Goal: Information Seeking & Learning: Find specific page/section

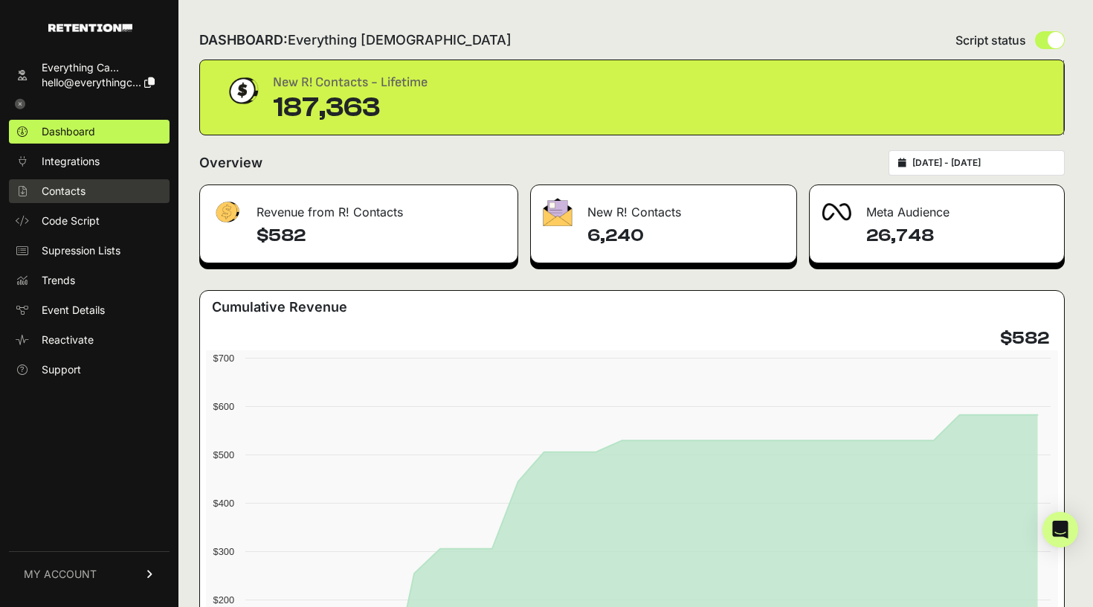
click at [83, 186] on span "Contacts" at bounding box center [64, 191] width 44 height 15
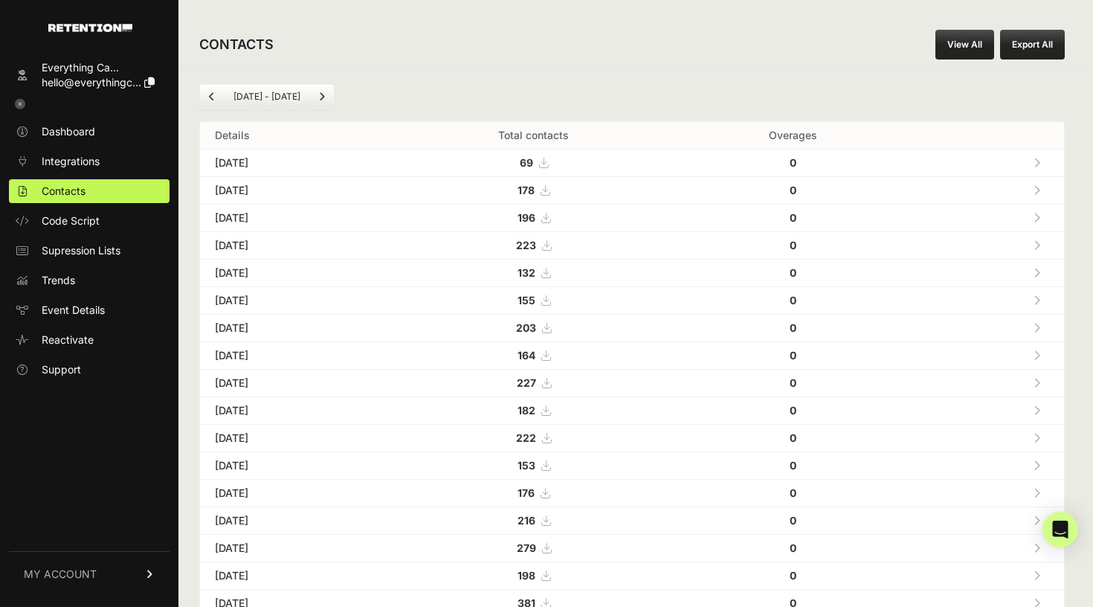
click at [959, 51] on link "View All" at bounding box center [964, 45] width 59 height 30
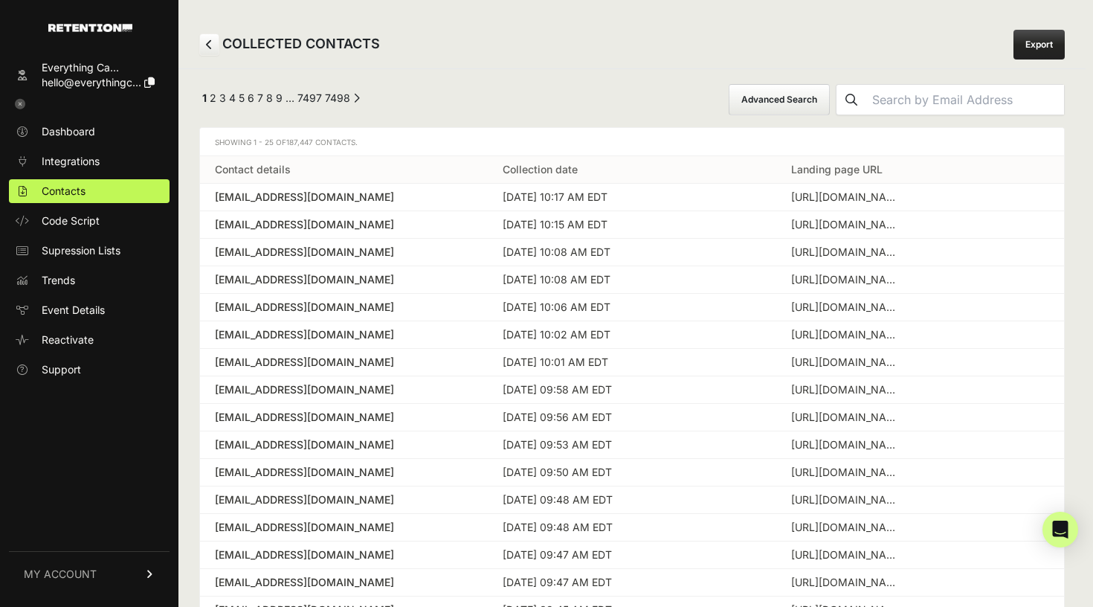
click at [779, 98] on button "Advanced Search" at bounding box center [779, 99] width 101 height 31
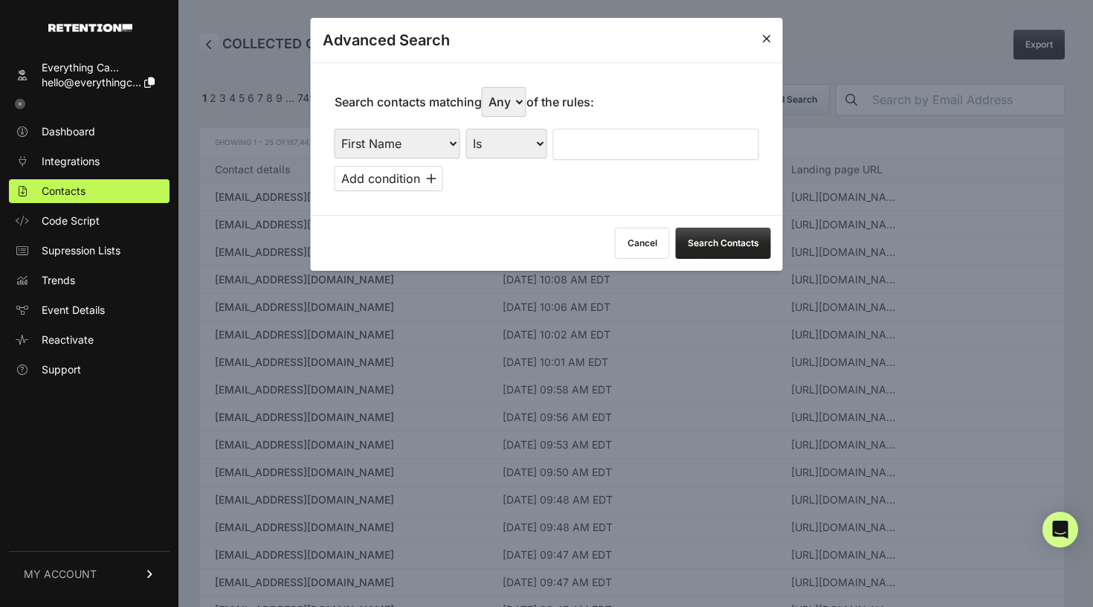
select select "landing_page_domain"
select select "contains"
click at [623, 129] on input "text" at bounding box center [656, 144] width 206 height 31
select select "true"
click at [588, 133] on input "text" at bounding box center [656, 144] width 206 height 31
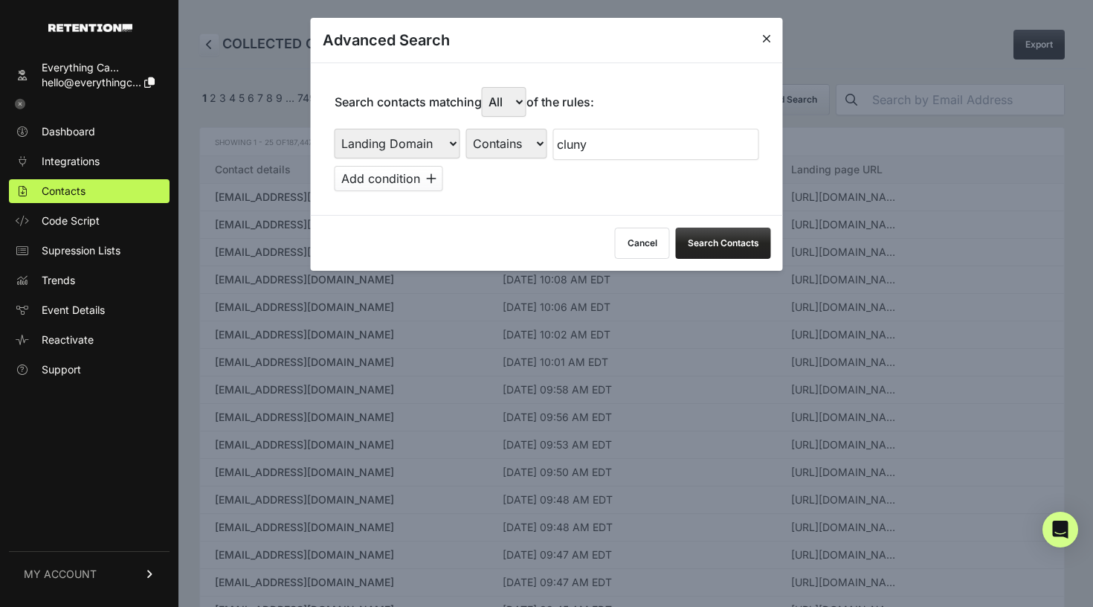
type input "cluny"
click at [370, 166] on button "Add condition" at bounding box center [389, 178] width 109 height 25
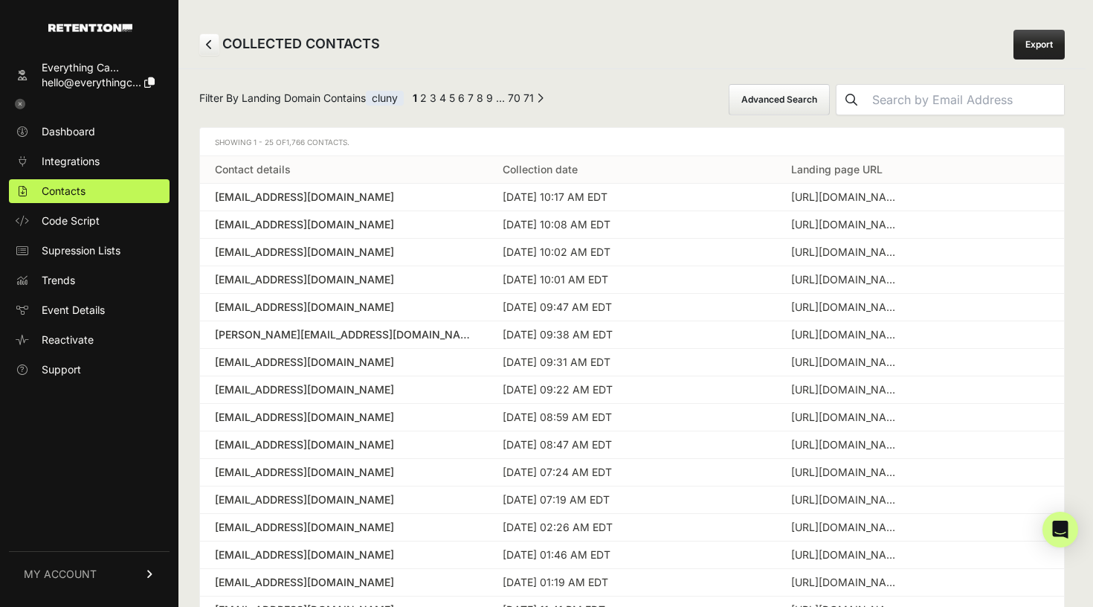
click at [781, 91] on button "Advanced Search" at bounding box center [779, 99] width 101 height 31
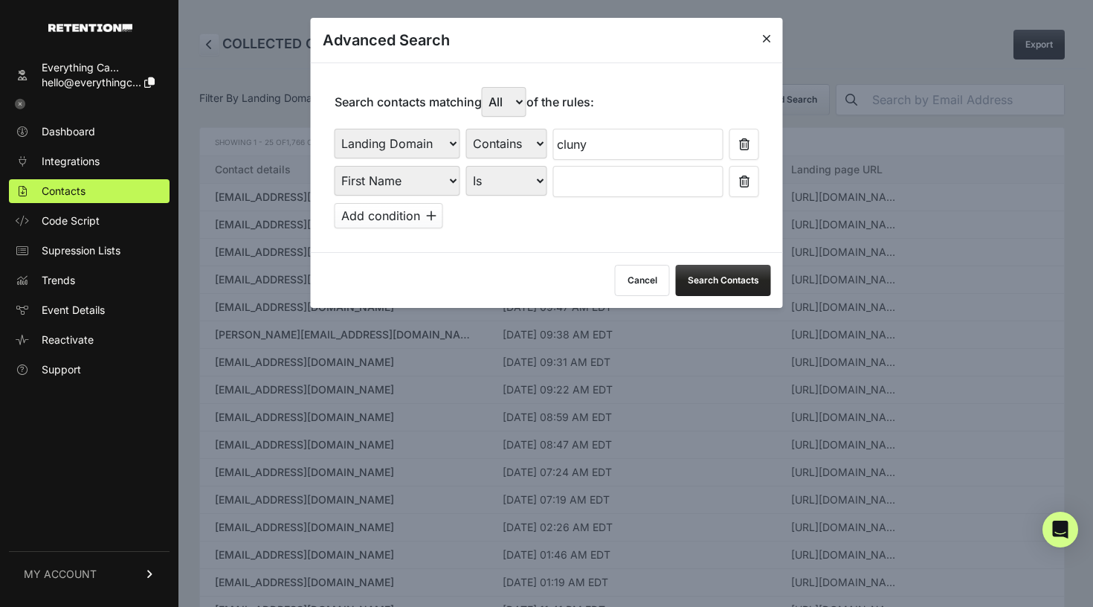
select select "file_date"
select select "is_between"
click at [599, 173] on input "text" at bounding box center [594, 181] width 79 height 31
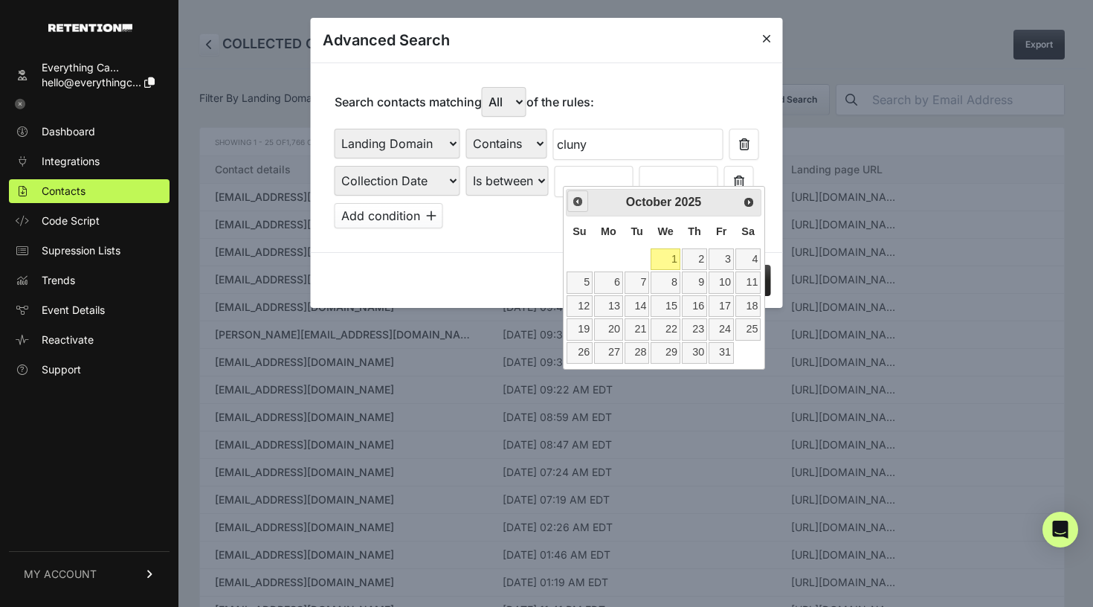
click at [583, 202] on span "Prev" at bounding box center [578, 202] width 12 height 12
click at [577, 323] on link "21" at bounding box center [579, 329] width 26 height 22
type input "09/21/2025"
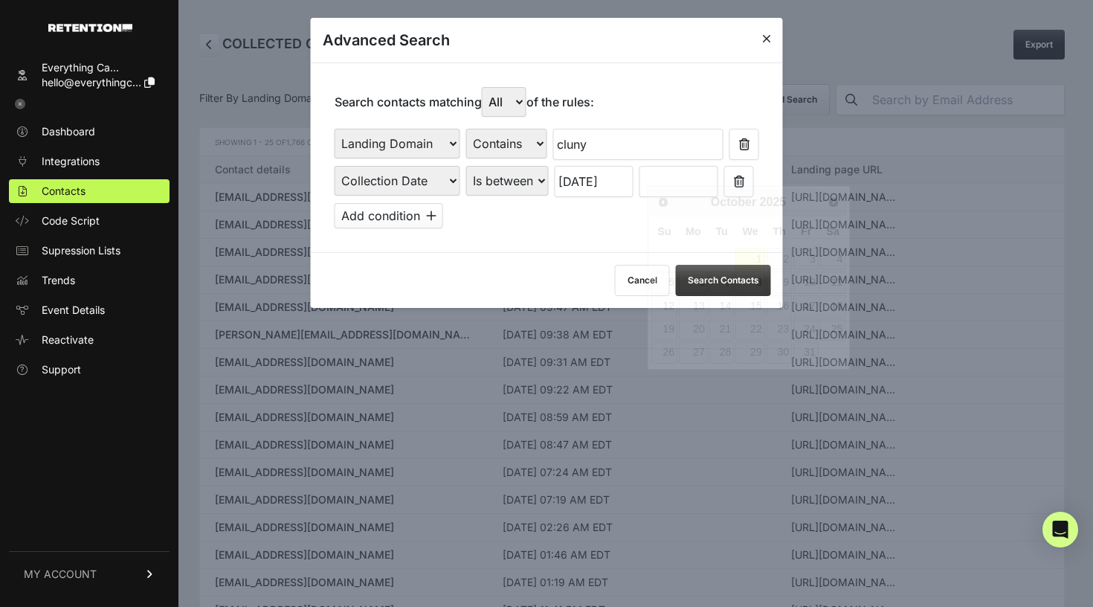
click at [668, 168] on input "text" at bounding box center [678, 181] width 79 height 31
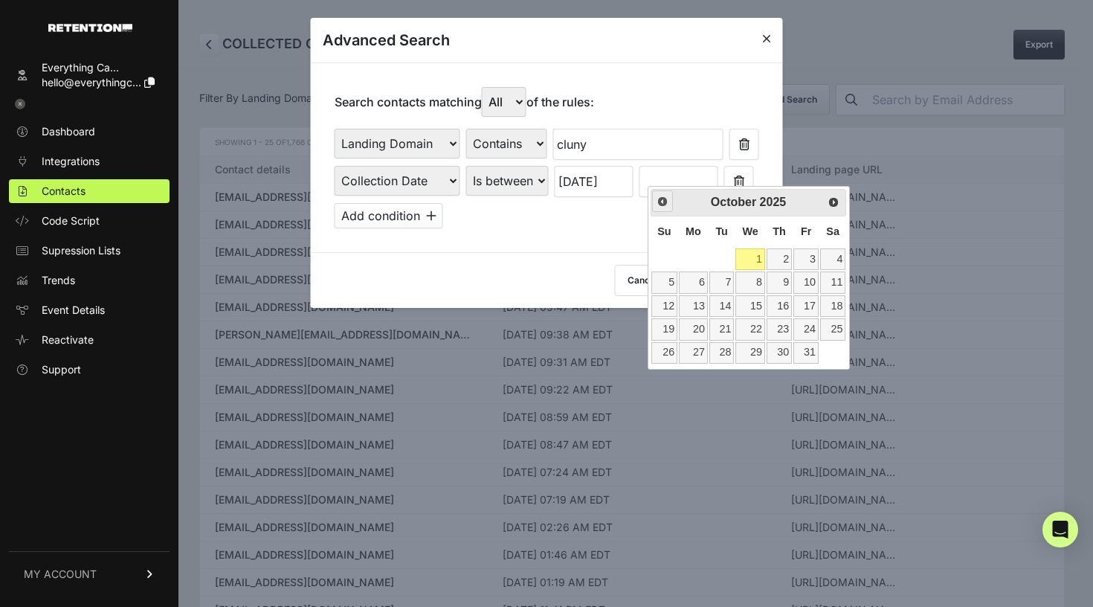
click at [662, 197] on span "Prev" at bounding box center [662, 202] width 12 height 12
click at [828, 329] on link "27" at bounding box center [832, 329] width 25 height 22
type input "09/27/2025"
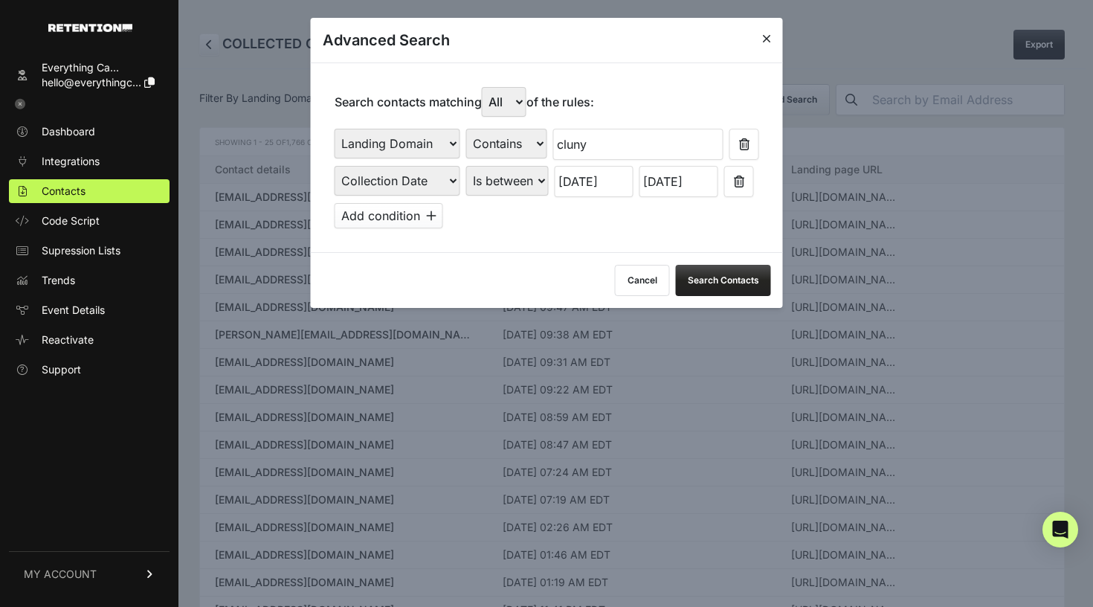
click at [731, 274] on button "Search Contacts" at bounding box center [723, 280] width 95 height 31
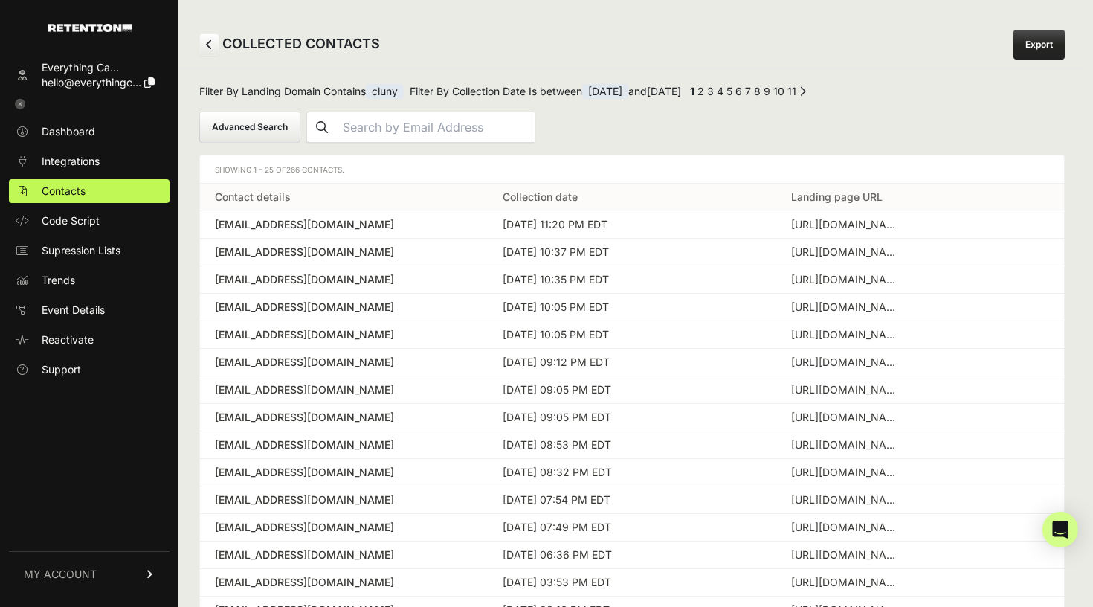
click at [267, 126] on button "Advanced Search" at bounding box center [249, 127] width 101 height 31
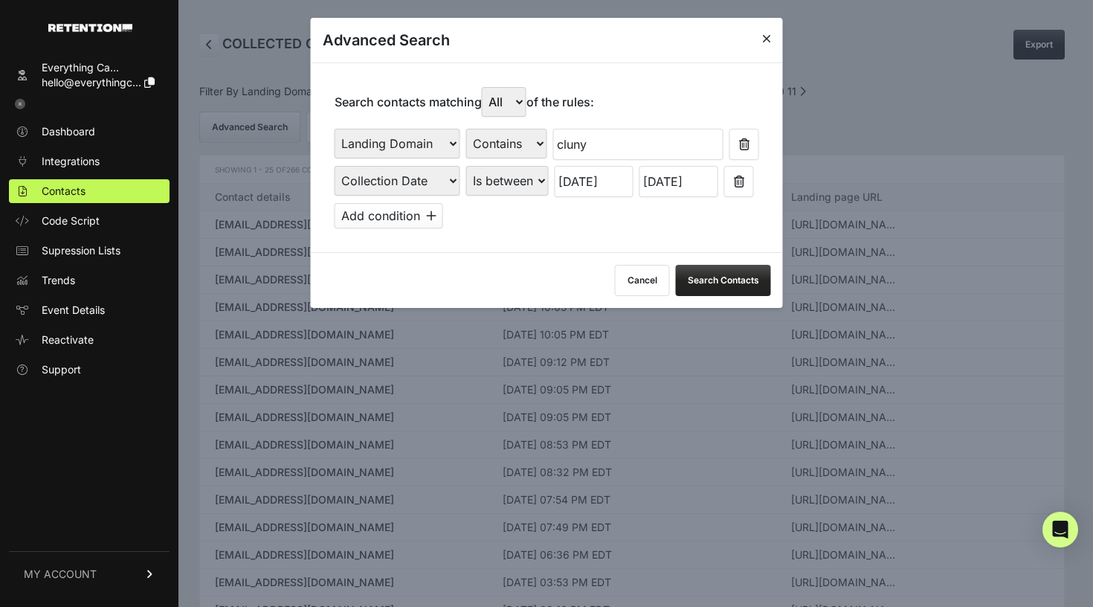
click at [604, 174] on input "09/21/2025" at bounding box center [594, 181] width 79 height 31
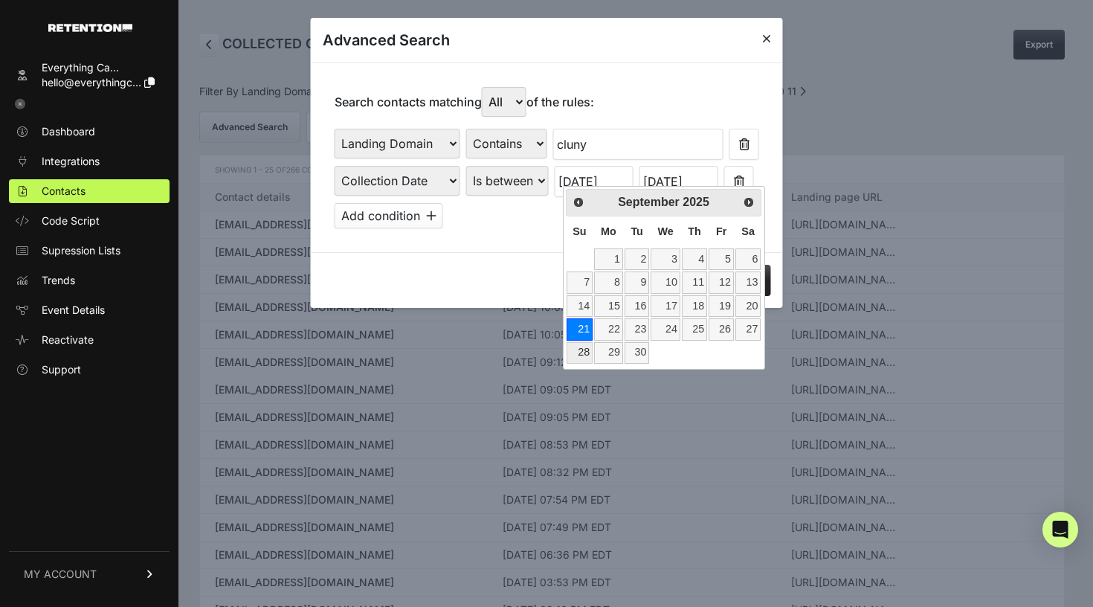
click at [588, 347] on link "28" at bounding box center [579, 353] width 26 height 22
type input "09/28/2025"
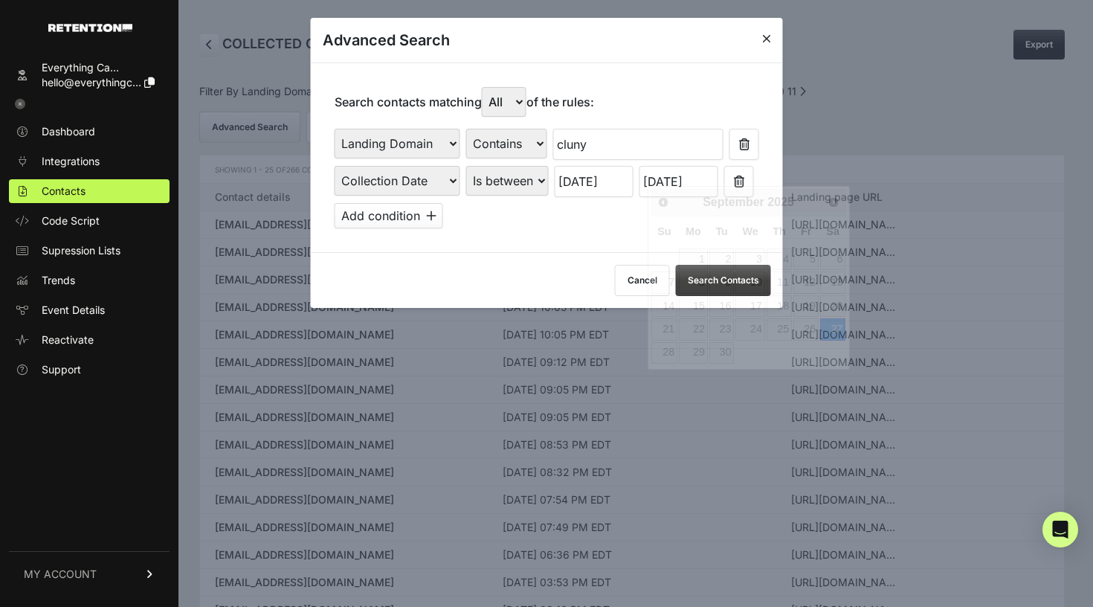
click at [701, 178] on input "09/27/2025" at bounding box center [678, 181] width 79 height 31
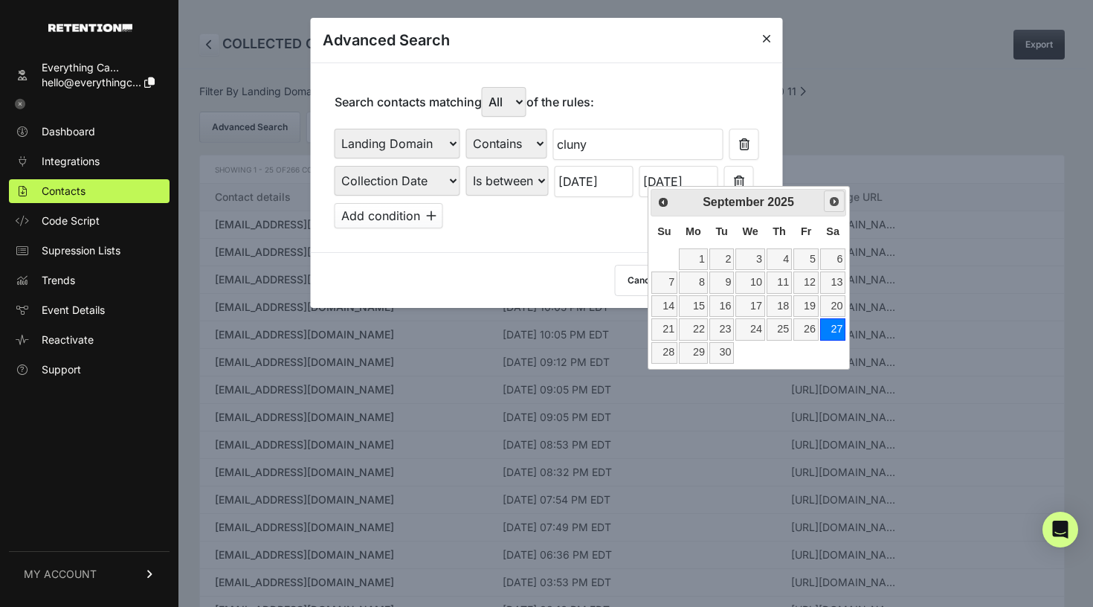
click at [834, 208] on link "Next" at bounding box center [835, 201] width 22 height 22
click at [758, 255] on link "1" at bounding box center [749, 259] width 29 height 22
type input "10/01/2025"
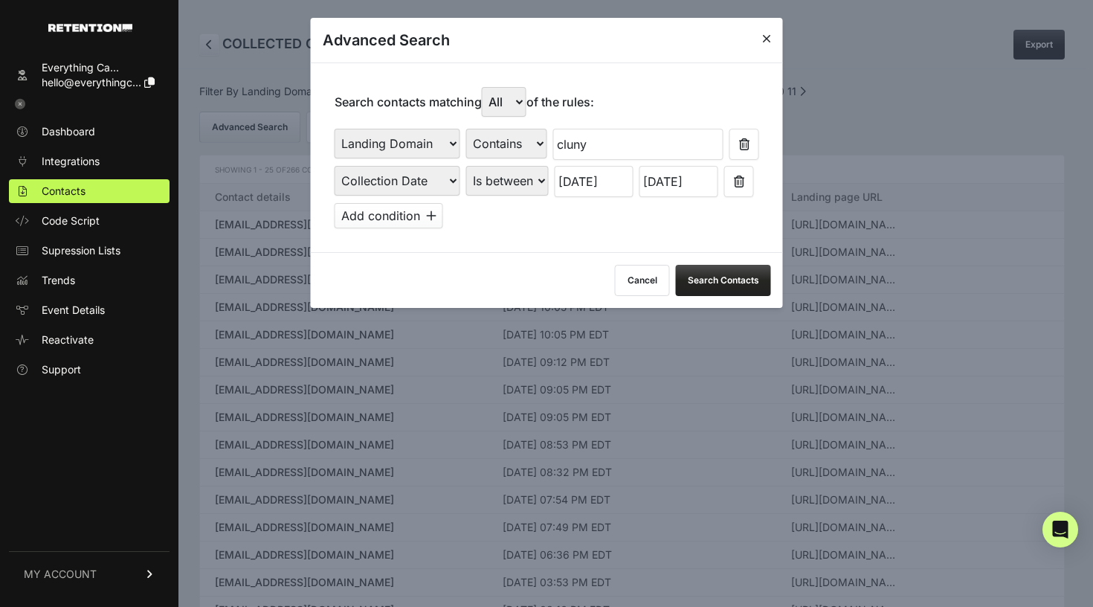
click at [701, 274] on button "Search Contacts" at bounding box center [723, 280] width 95 height 31
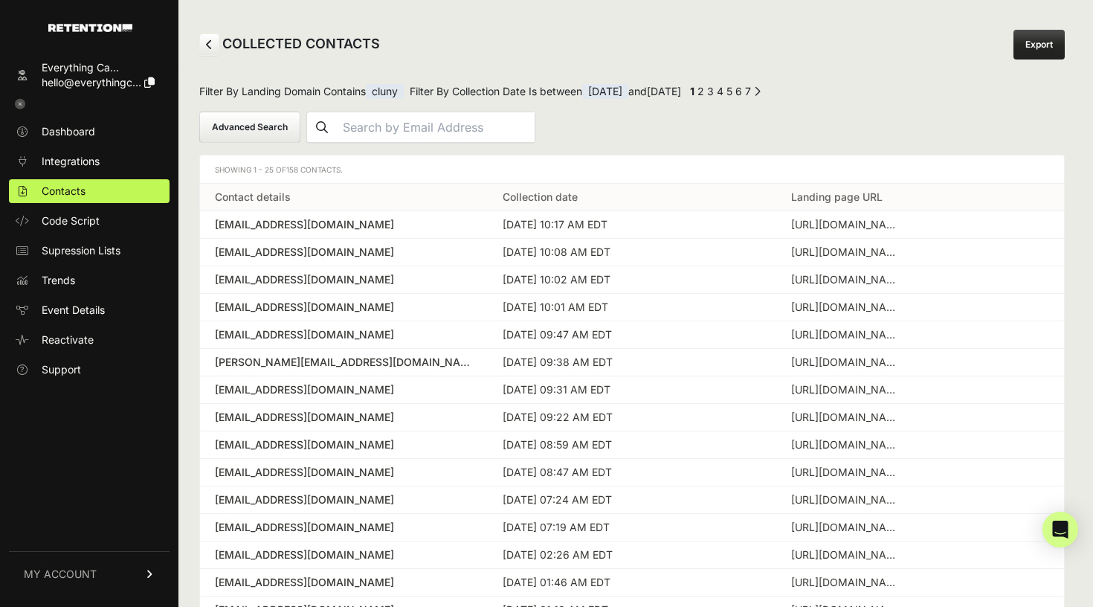
click at [59, 31] on img at bounding box center [90, 28] width 84 height 8
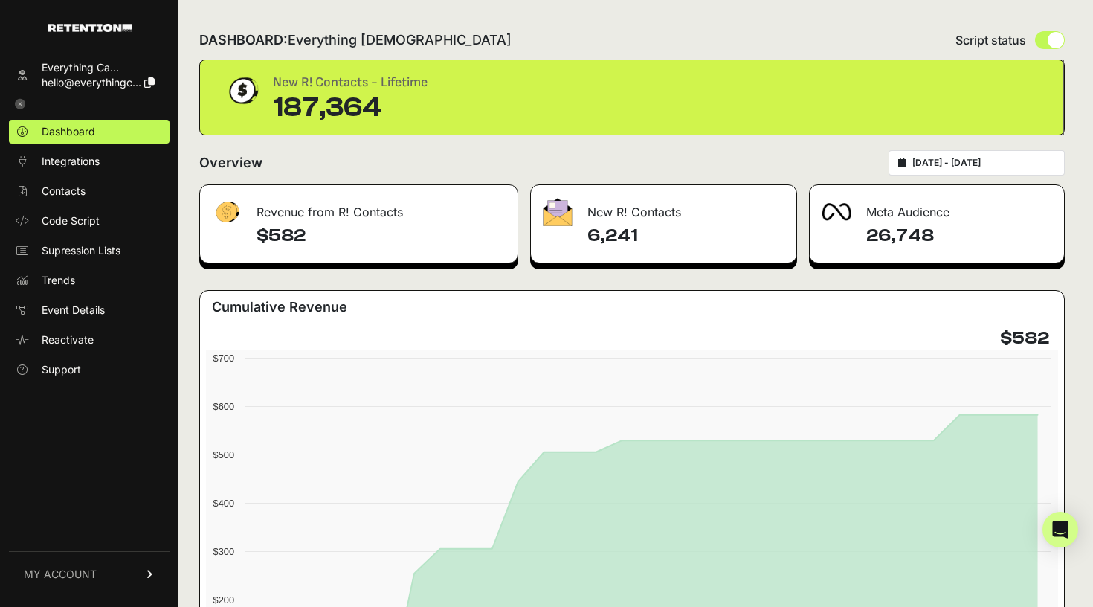
click at [72, 578] on span "MY ACCOUNT" at bounding box center [60, 573] width 73 height 15
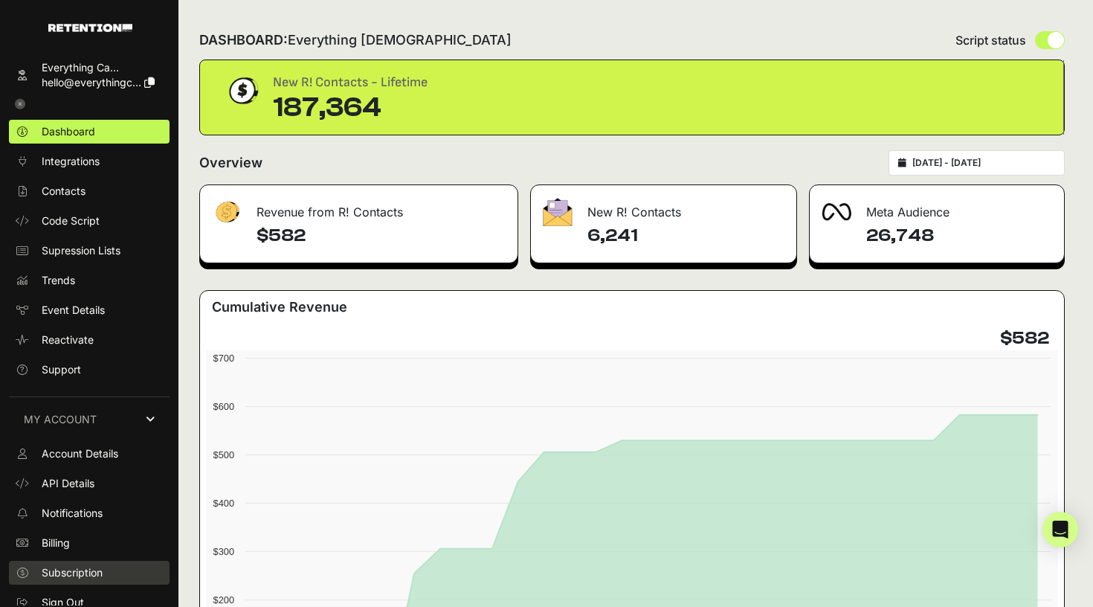
scroll to position [9, 0]
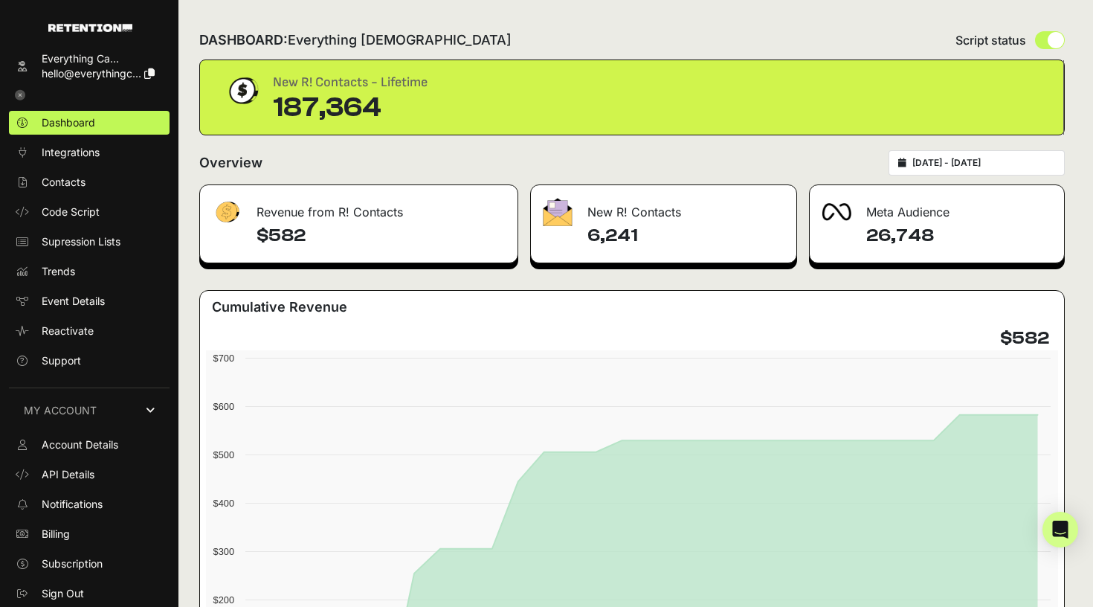
click at [21, 68] on icon at bounding box center [22, 66] width 15 height 10
click at [57, 56] on div "Everything Ca..." at bounding box center [98, 58] width 113 height 15
click at [74, 597] on span "Sign Out" at bounding box center [63, 593] width 42 height 15
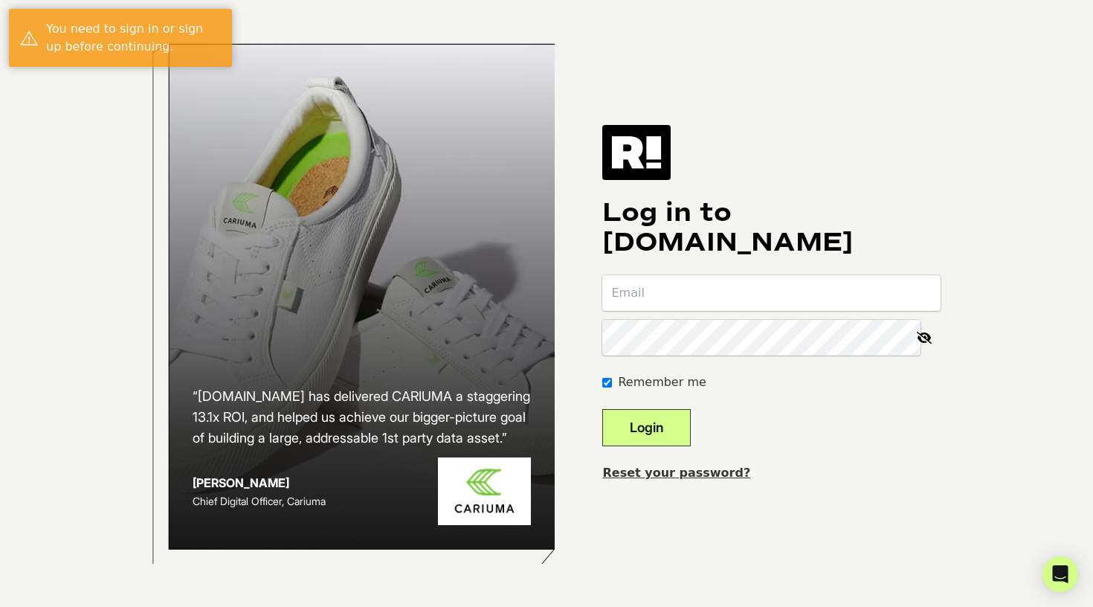
type input "[EMAIL_ADDRESS][DOMAIN_NAME]"
